Goal: Find specific page/section: Find specific page/section

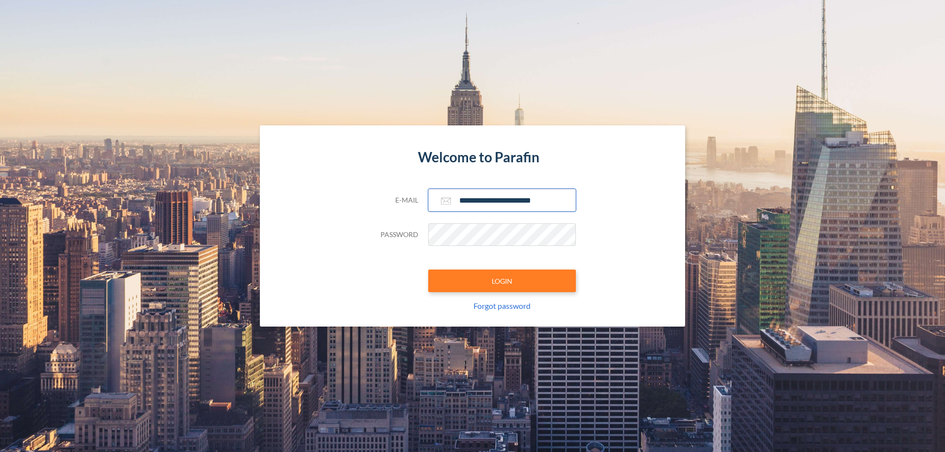
type input "**********"
click at [502, 281] on button "LOGIN" at bounding box center [502, 281] width 148 height 23
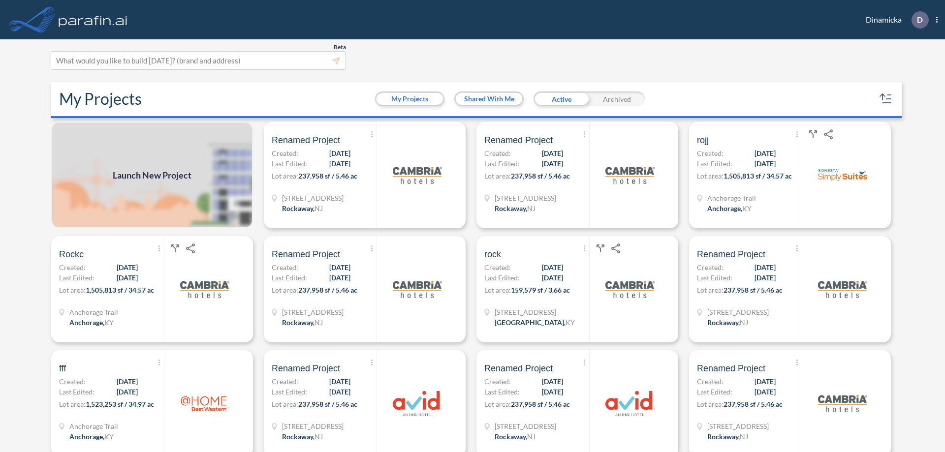
scroll to position [2, 0]
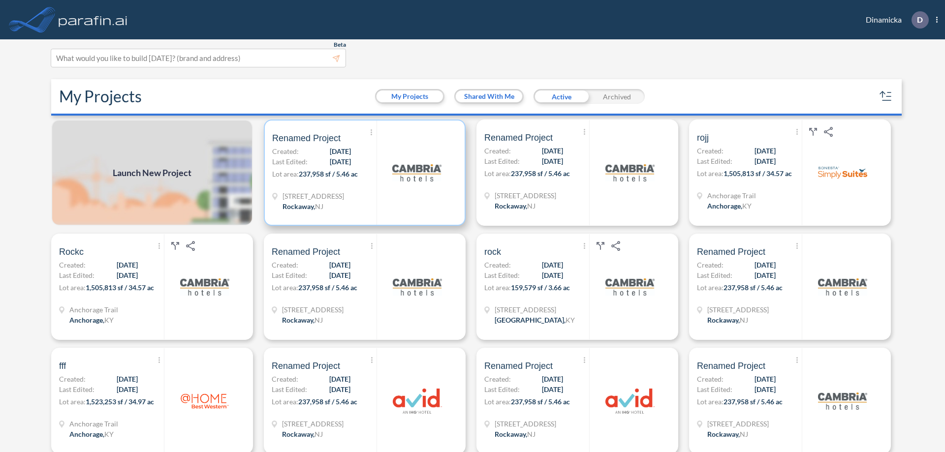
click at [363, 173] on p "Lot area: 237,958 sf / 5.46 ac" at bounding box center [324, 176] width 104 height 14
